Goal: Information Seeking & Learning: Learn about a topic

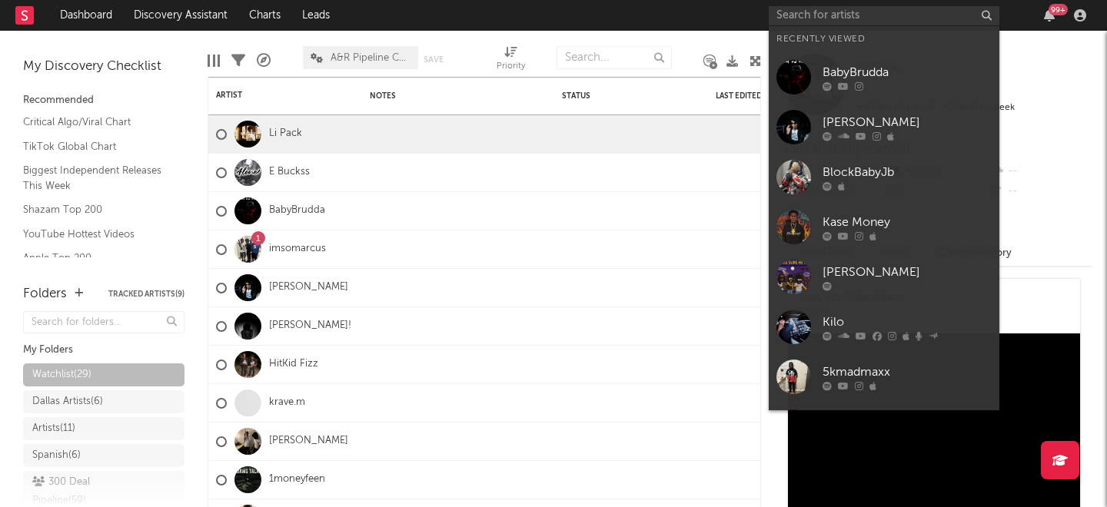
click at [823, 15] on input "text" at bounding box center [884, 15] width 231 height 19
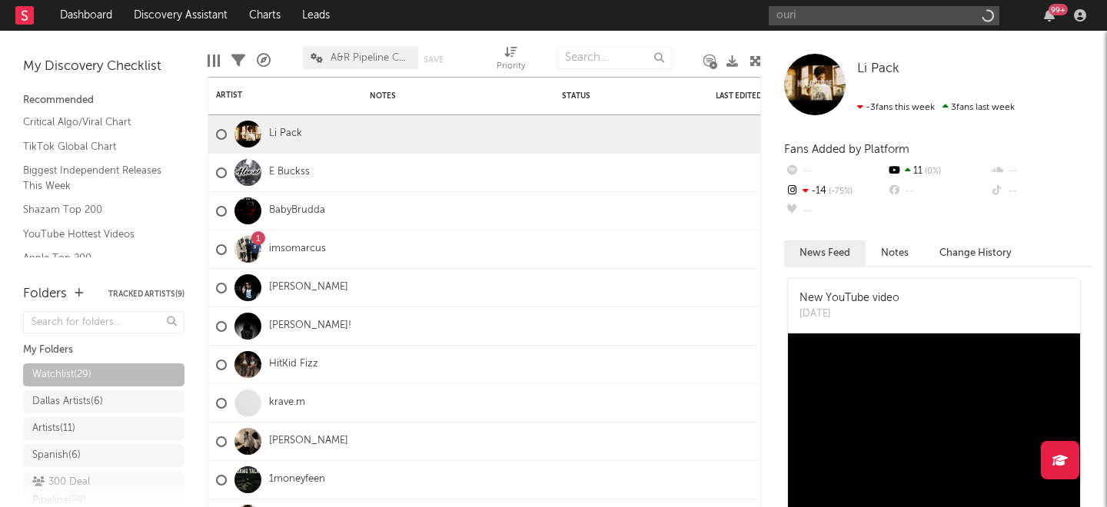
type input "ouri"
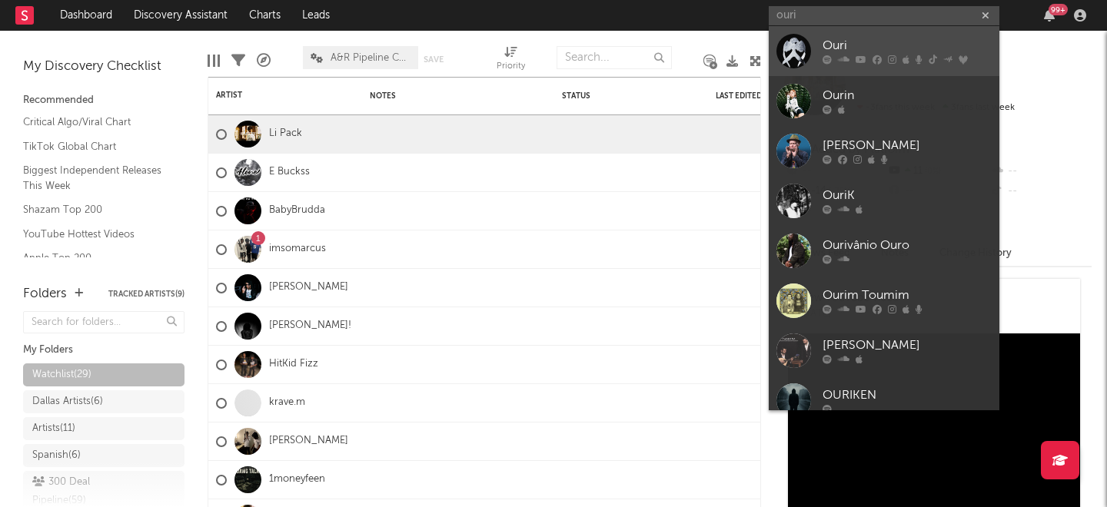
click at [809, 51] on div at bounding box center [793, 51] width 35 height 35
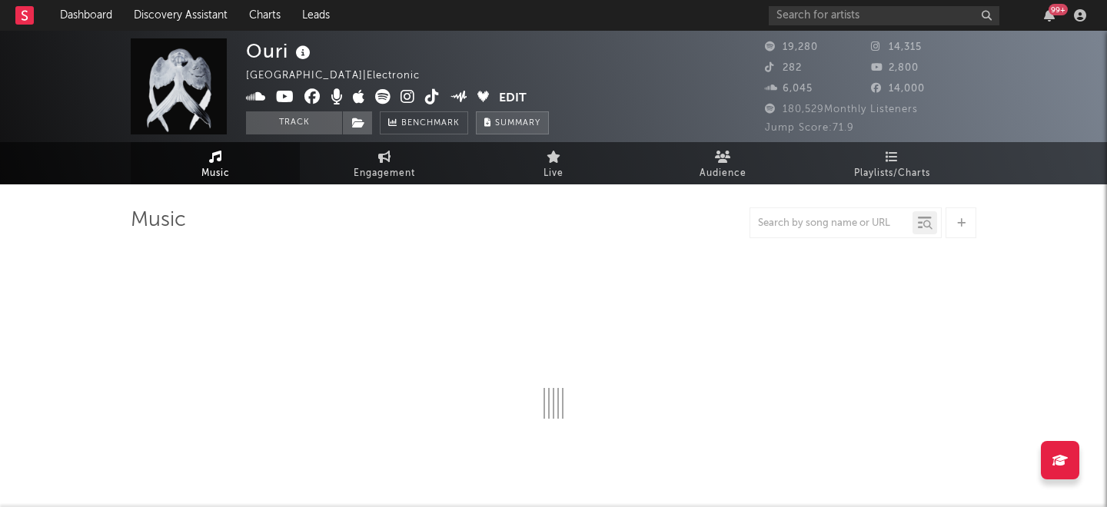
select select "6m"
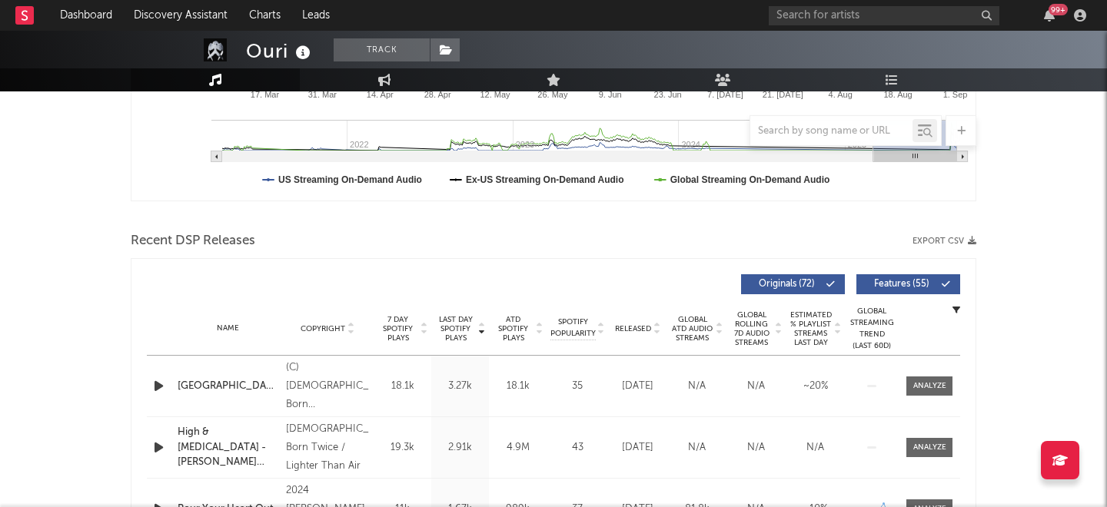
scroll to position [459, 0]
